Goal: Task Accomplishment & Management: Use online tool/utility

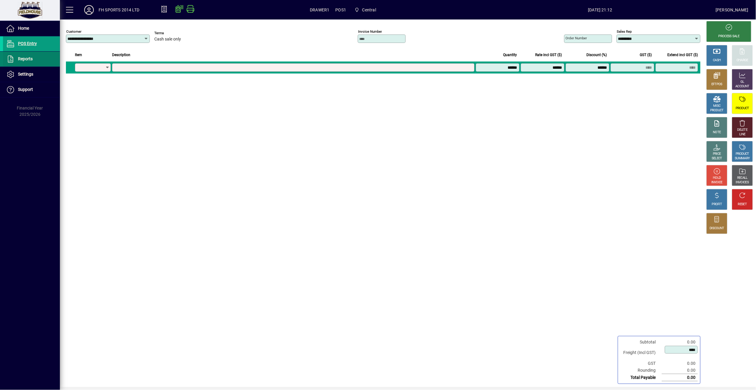
click at [32, 60] on span "Reports" at bounding box center [25, 58] width 15 height 5
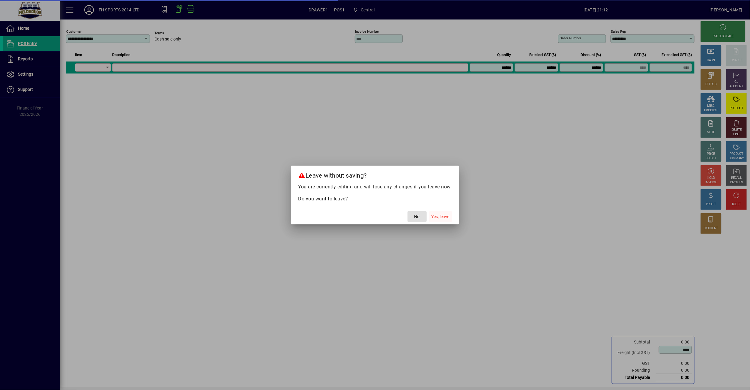
click at [440, 216] on span "Yes, leave" at bounding box center [440, 216] width 18 height 6
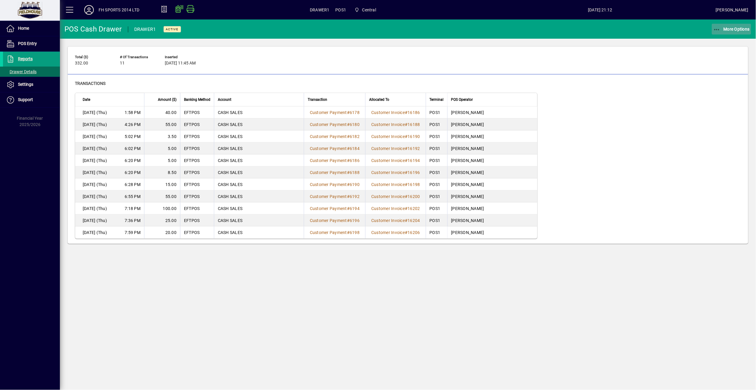
click at [718, 31] on icon "button" at bounding box center [717, 30] width 7 height 6
click at [719, 79] on span "Cash Drawer Report" at bounding box center [724, 81] width 54 height 6
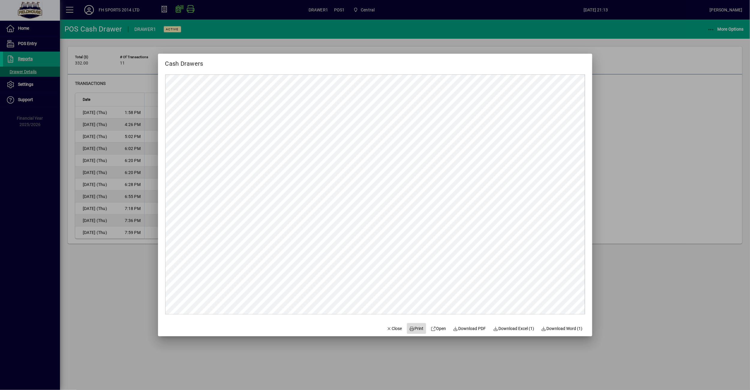
click at [415, 327] on span "Print" at bounding box center [416, 328] width 14 height 6
click at [410, 326] on span "Print" at bounding box center [416, 328] width 14 height 6
